Goal: Book appointment/travel/reservation

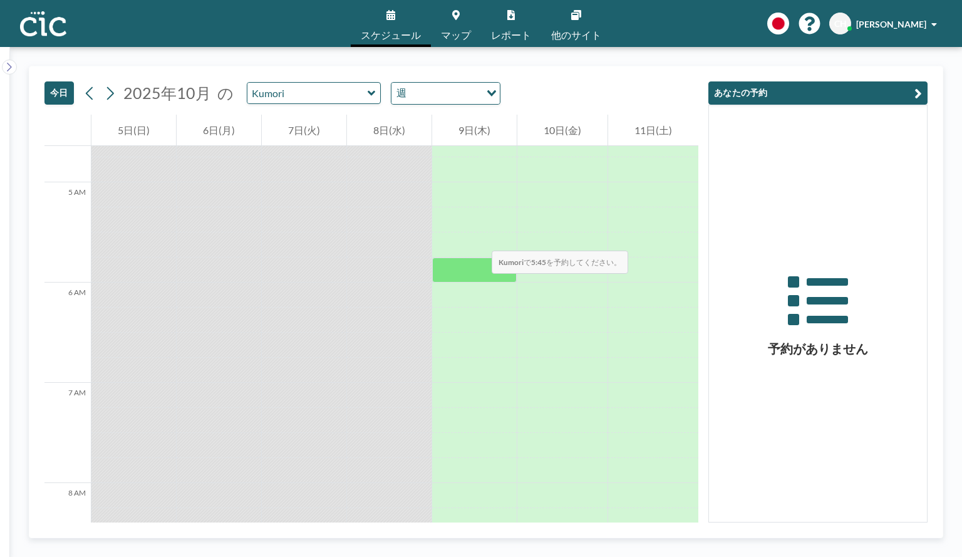
scroll to position [501, 0]
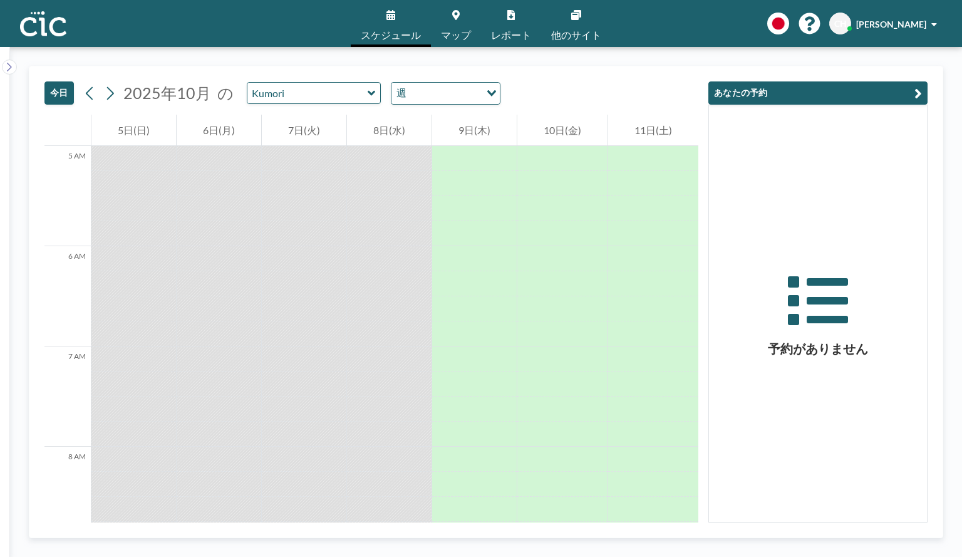
click at [442, 26] on link "マップ" at bounding box center [456, 23] width 50 height 47
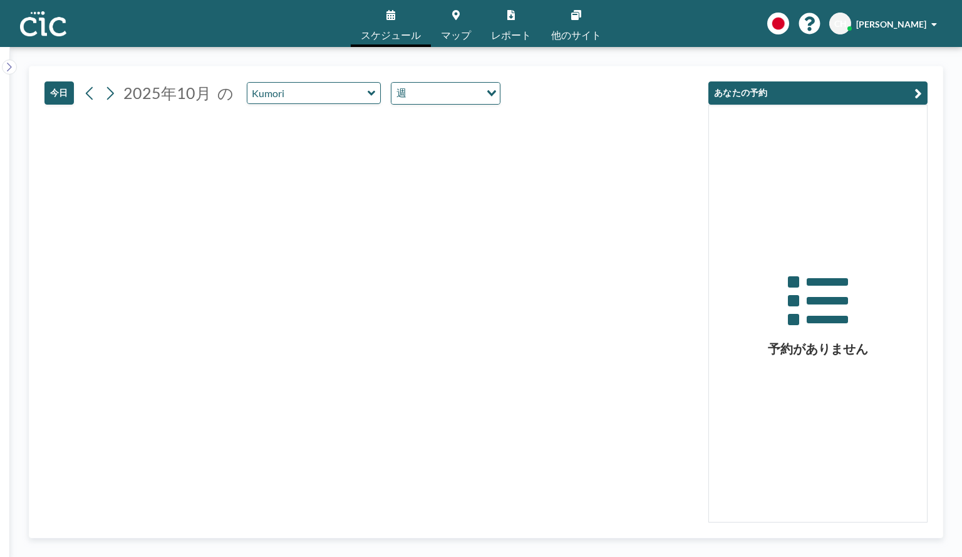
click at [368, 96] on icon at bounding box center [372, 93] width 8 height 13
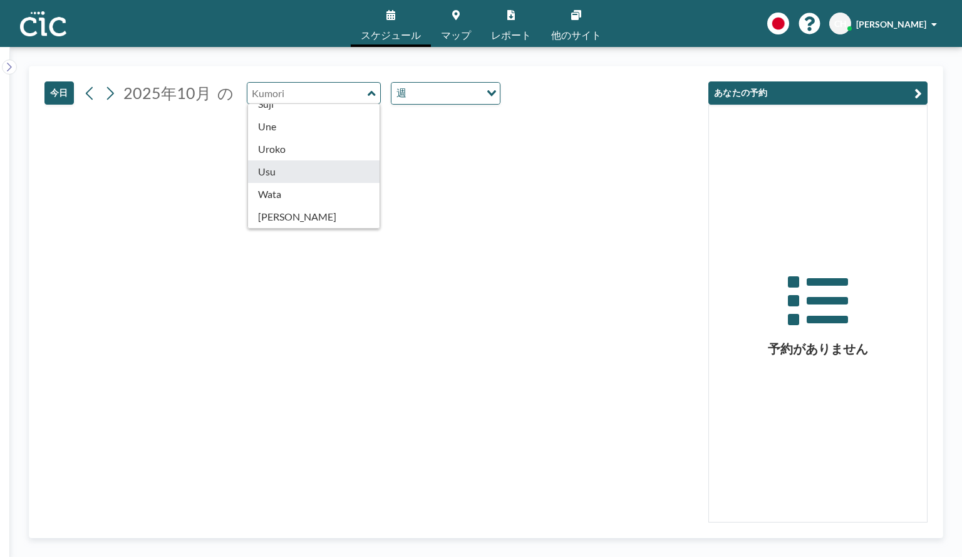
type input "Usu"
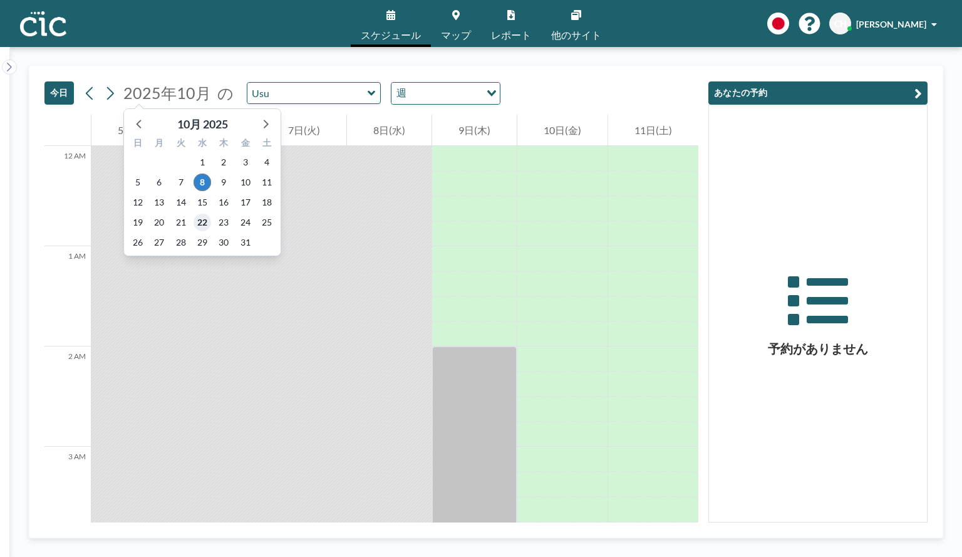
click at [203, 222] on span "22" at bounding box center [203, 223] width 18 height 18
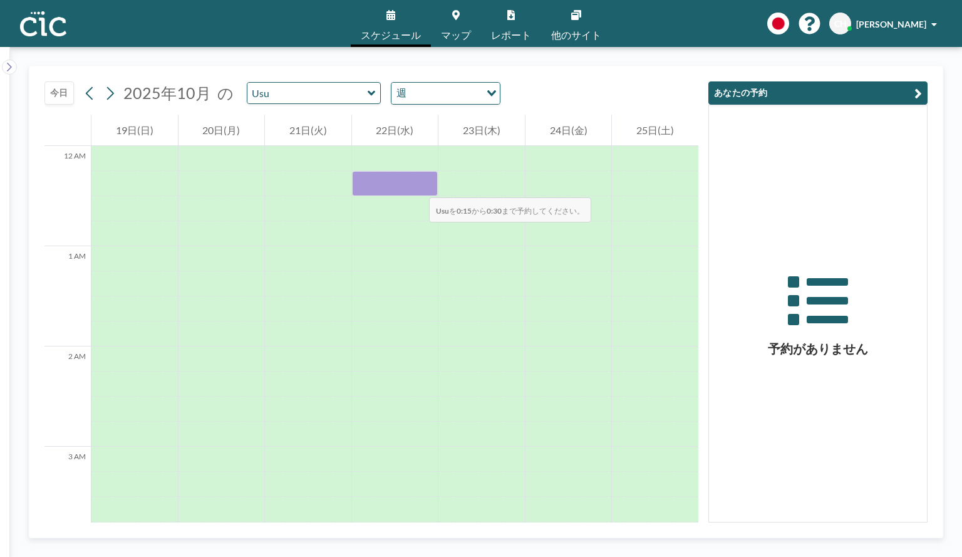
drag, startPoint x: 381, startPoint y: 190, endPoint x: 417, endPoint y: 185, distance: 36.2
click at [417, 185] on div at bounding box center [395, 183] width 86 height 25
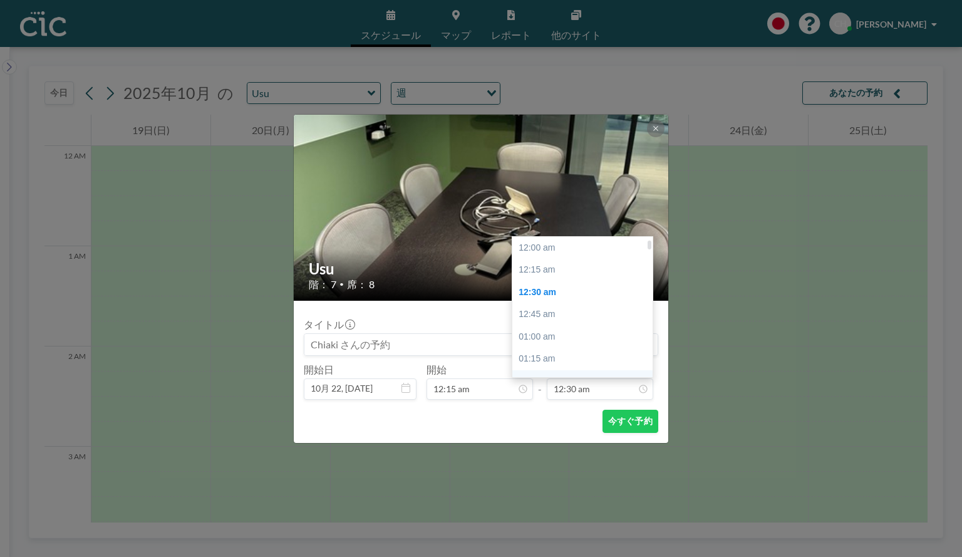
scroll to position [44, 0]
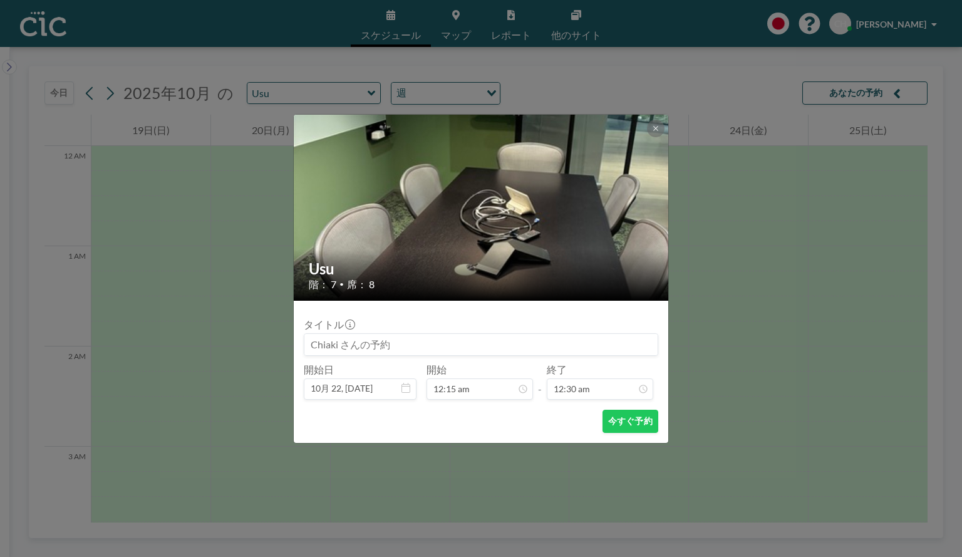
click at [443, 318] on div "タイトル" at bounding box center [481, 337] width 355 height 38
click at [564, 76] on div "Usu 階： 7 • 席： 8 タイトル 開始日 10月 22, [DATE] 開始 12:15 am - 終了 12:30 am 今すぐ予約" at bounding box center [481, 278] width 962 height 557
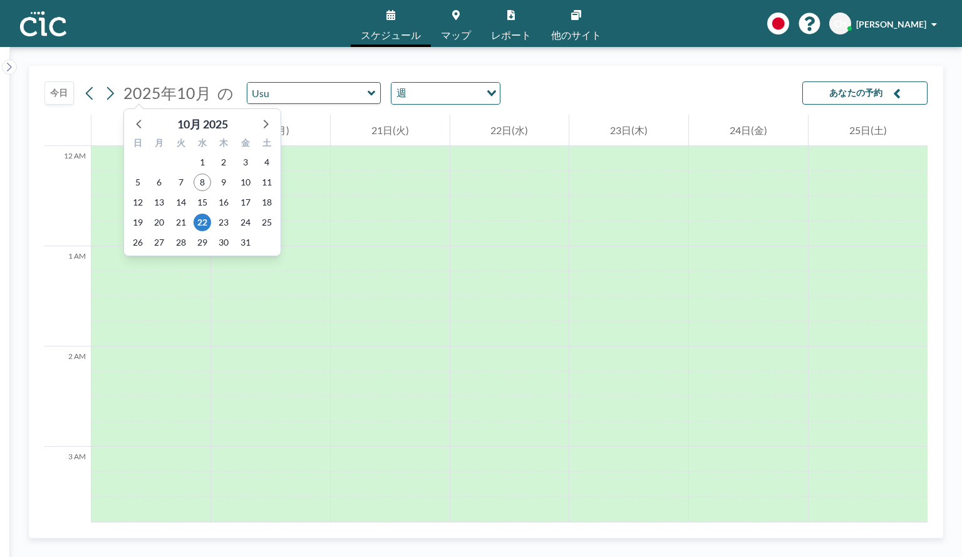
click at [143, 100] on span "2025年10月" at bounding box center [167, 92] width 88 height 19
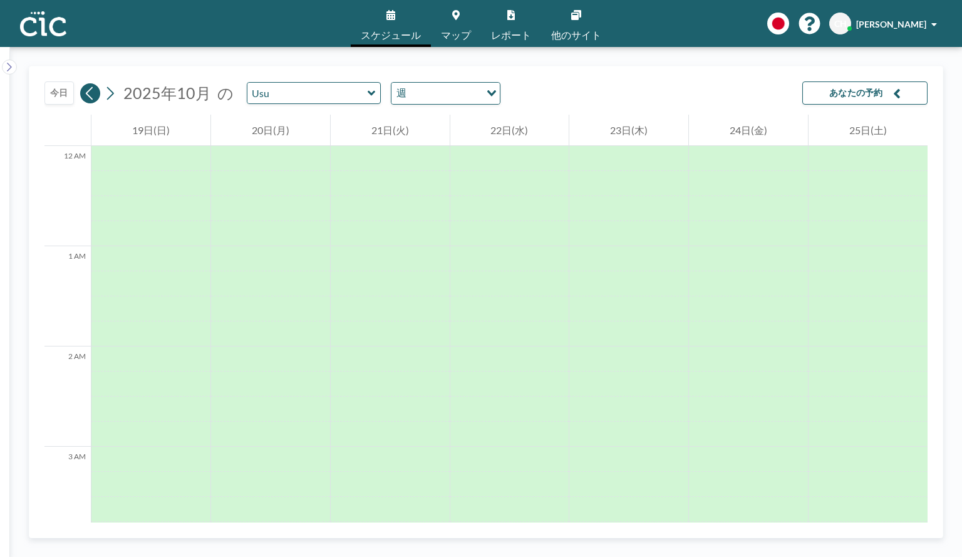
click at [88, 98] on icon at bounding box center [90, 93] width 12 height 19
click at [316, 101] on input "text" at bounding box center [307, 93] width 120 height 21
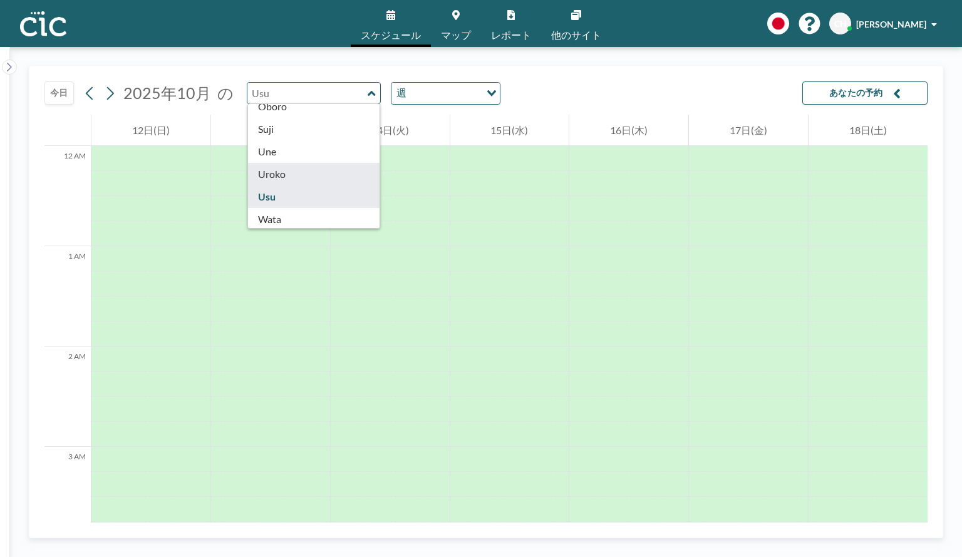
scroll to position [694, 0]
type input "[PERSON_NAME]"
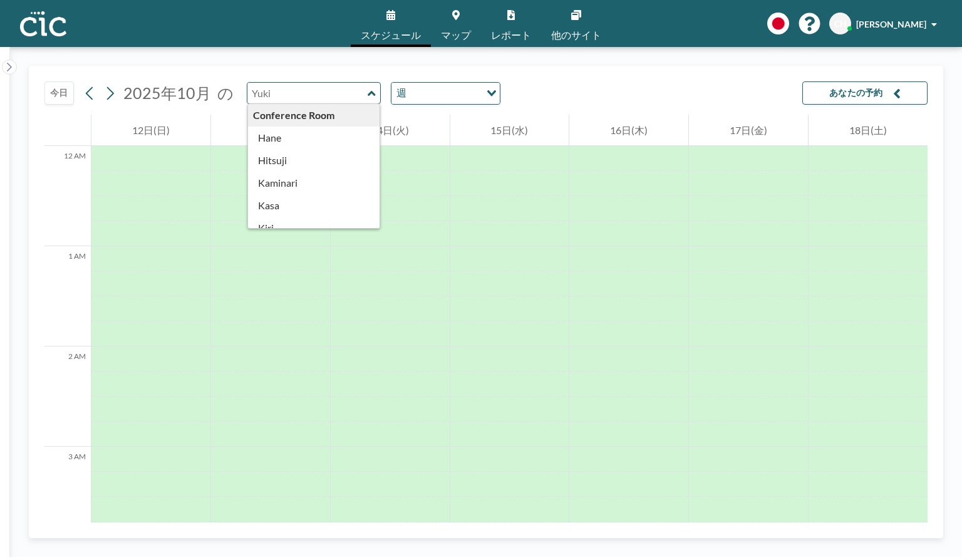
click at [334, 96] on input "text" at bounding box center [307, 93] width 120 height 21
type input "Hane"
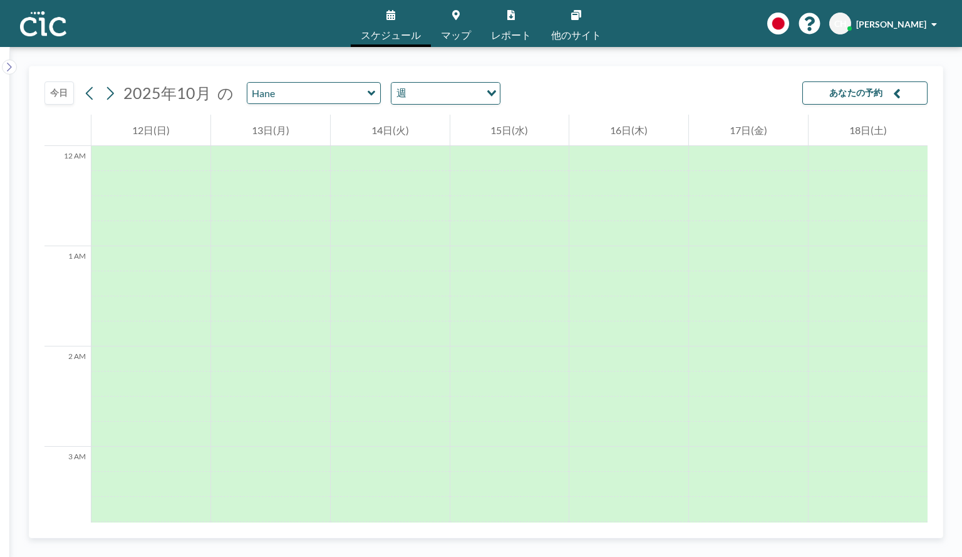
click at [596, 90] on div "[DATE] [DATE] の Hane 週 Loading... あなたの予約" at bounding box center [485, 90] width 883 height 48
click at [454, 30] on span "マップ" at bounding box center [456, 35] width 30 height 10
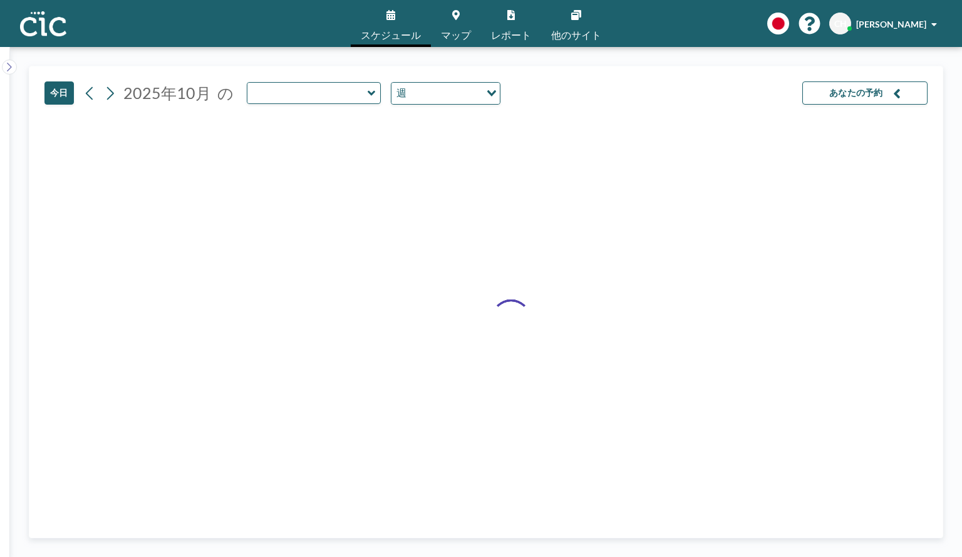
type input "Hane"
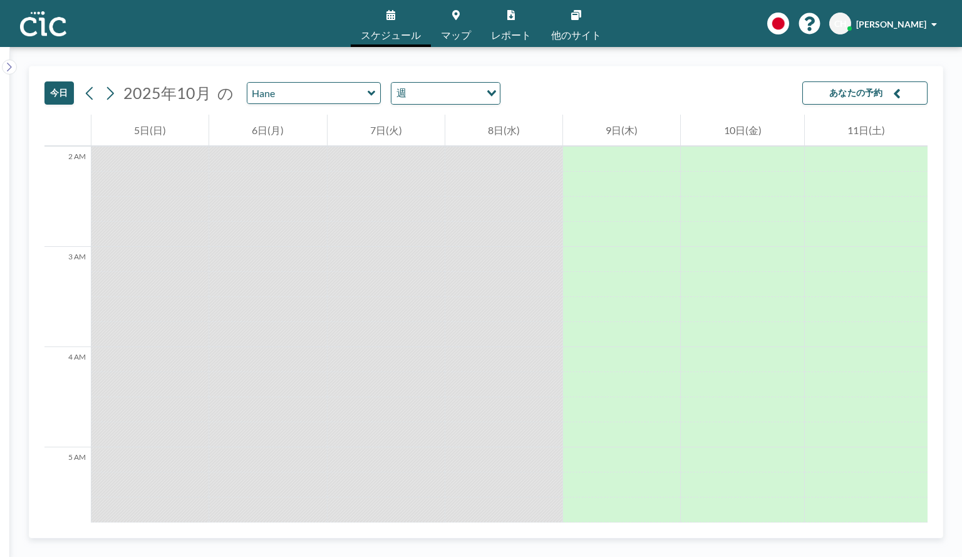
scroll to position [251, 0]
click at [368, 92] on icon at bounding box center [372, 92] width 8 height 5
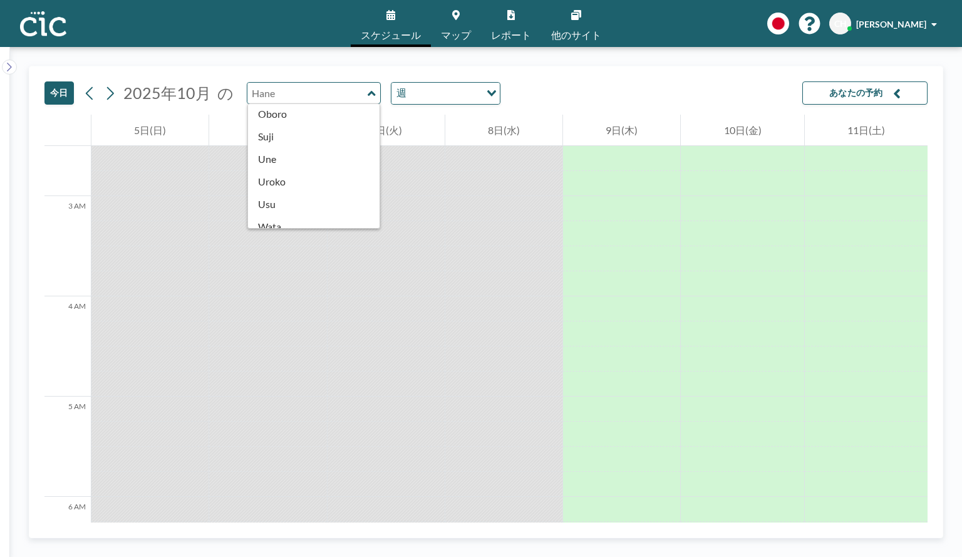
scroll to position [694, 0]
type input "Usu"
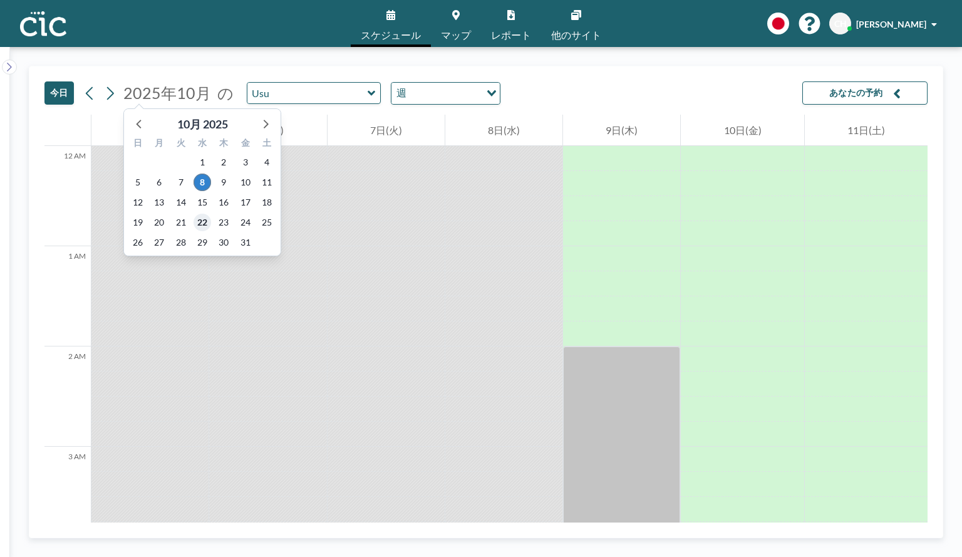
click at [204, 218] on span "22" at bounding box center [203, 223] width 18 height 18
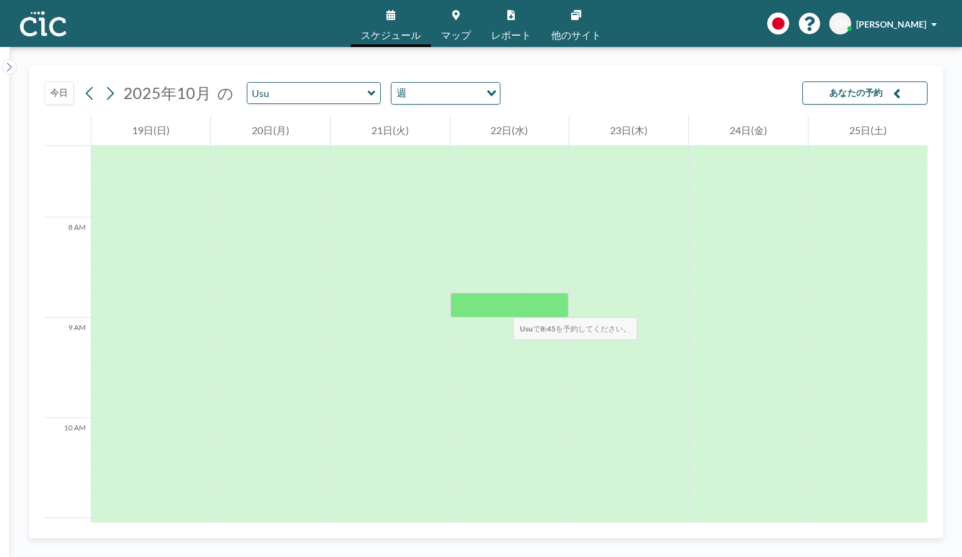
scroll to position [752, 0]
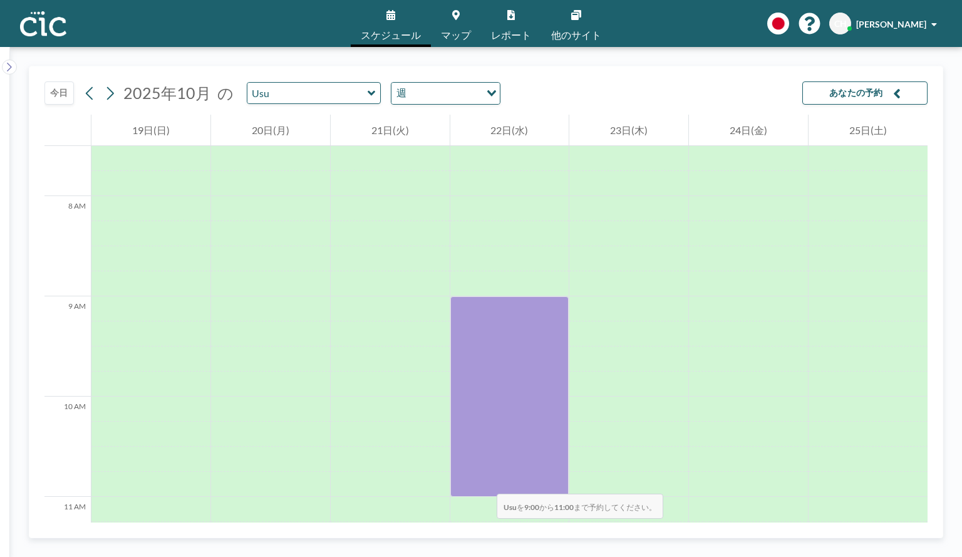
drag, startPoint x: 500, startPoint y: 304, endPoint x: 482, endPoint y: 479, distance: 175.1
click at [482, 479] on div at bounding box center [509, 396] width 119 height 200
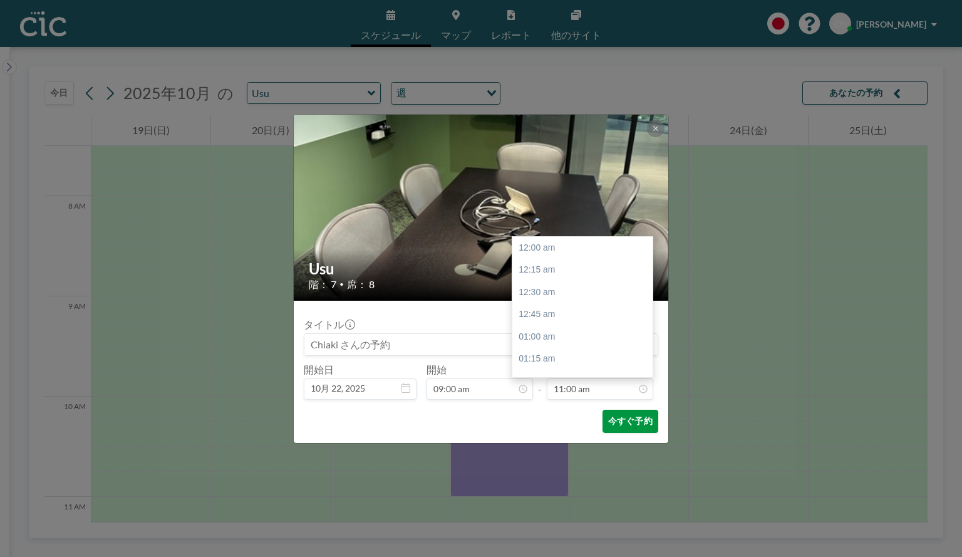
scroll to position [981, 0]
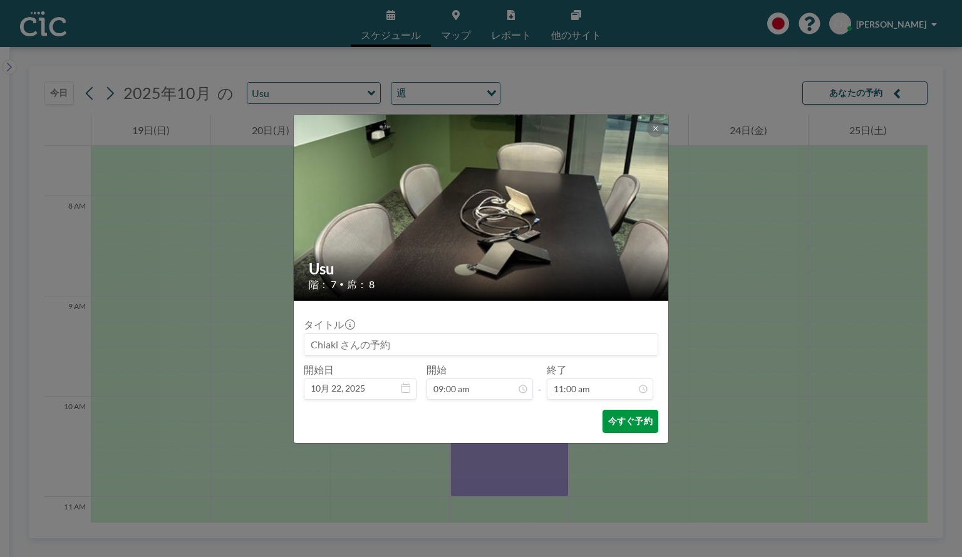
click at [621, 420] on button "今すぐ予約" at bounding box center [631, 421] width 56 height 23
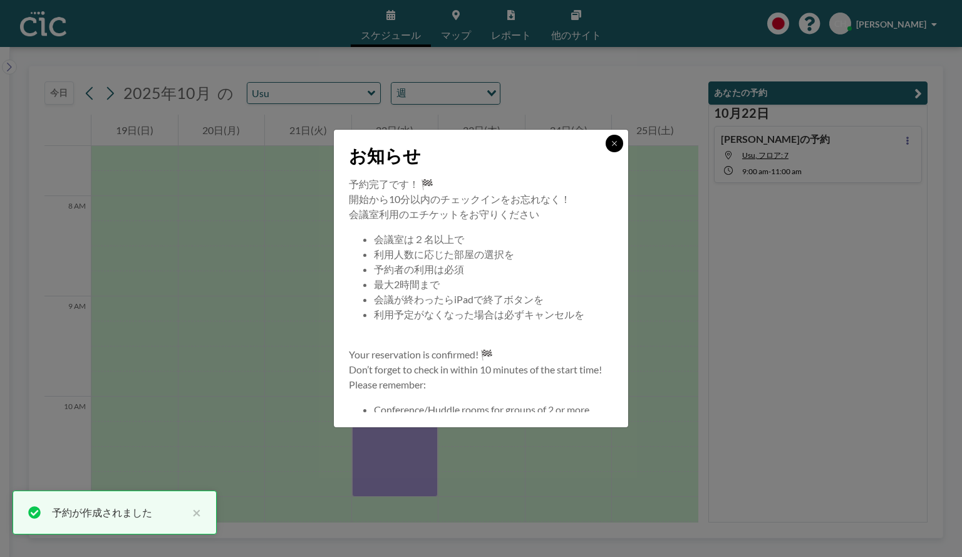
click at [612, 144] on icon at bounding box center [615, 144] width 8 height 8
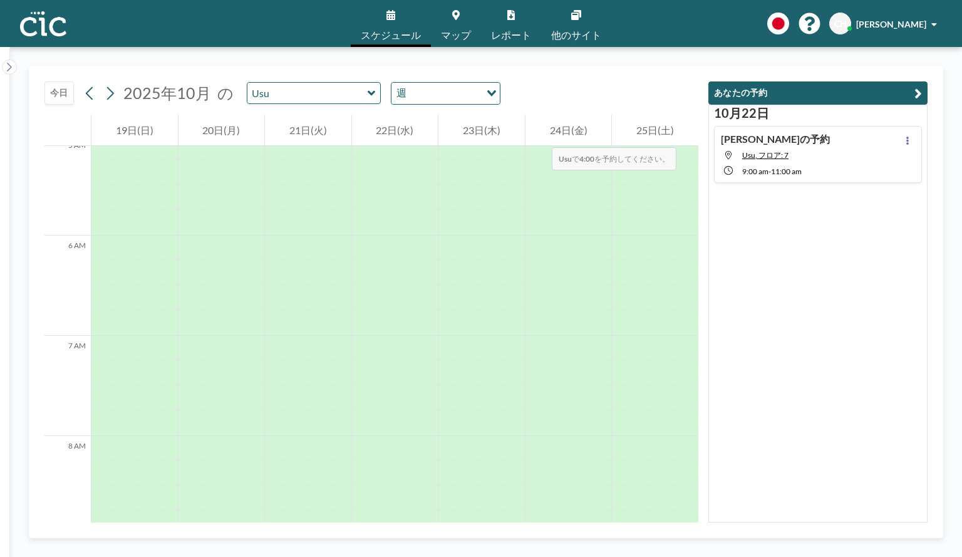
scroll to position [376, 0]
